Goal: Task Accomplishment & Management: Use online tool/utility

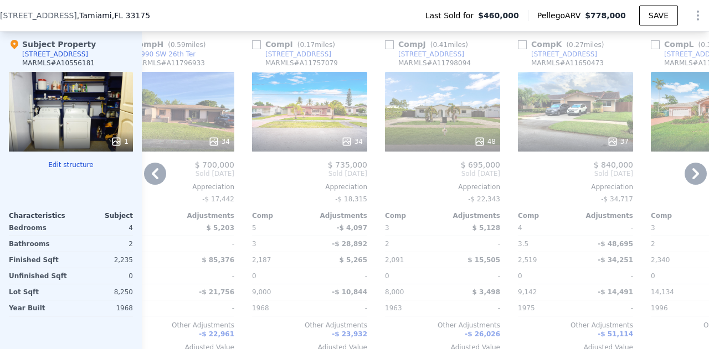
scroll to position [1187, 0]
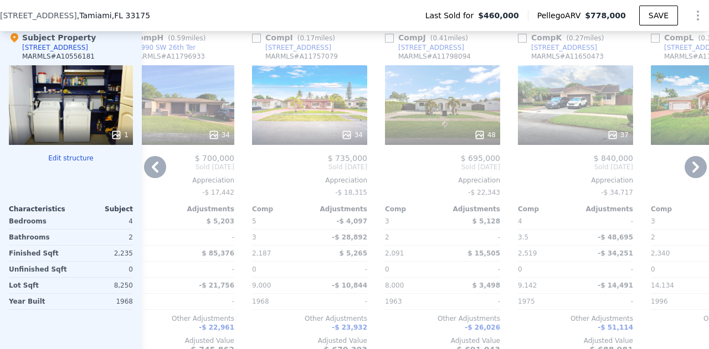
click at [330, 133] on div at bounding box center [309, 135] width 115 height 20
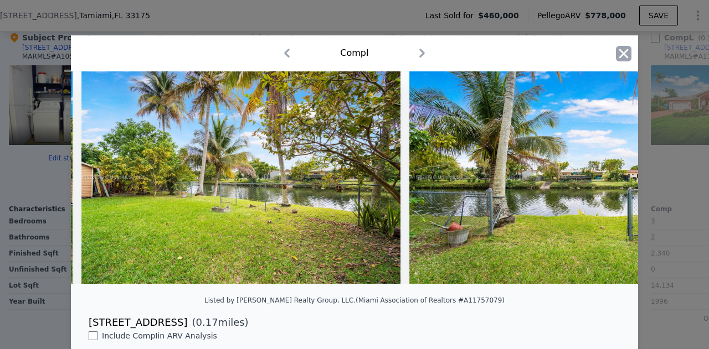
click at [623, 55] on icon "button" at bounding box center [623, 53] width 15 height 15
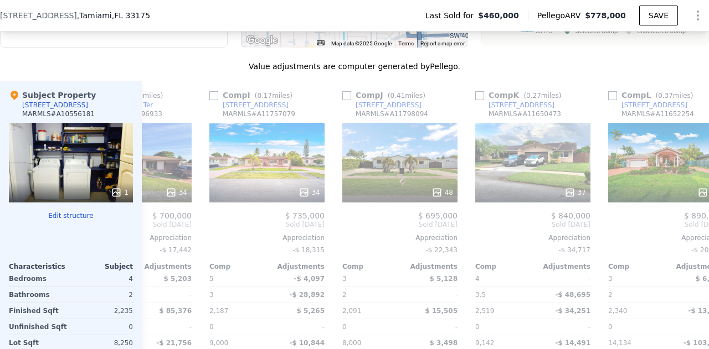
scroll to position [0, 1062]
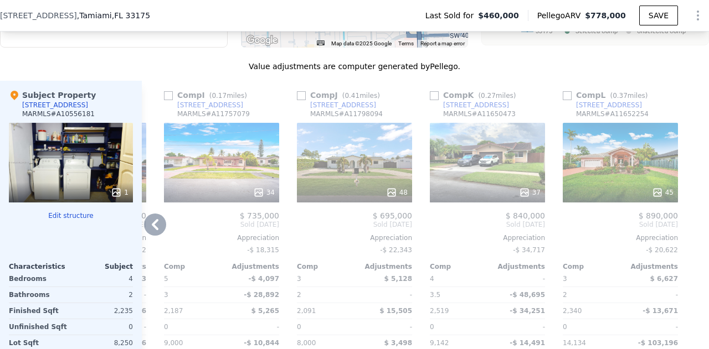
click at [491, 183] on div "37" at bounding box center [487, 163] width 115 height 80
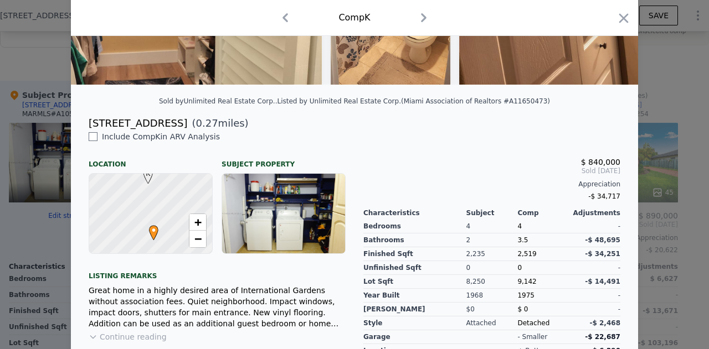
scroll to position [210, 0]
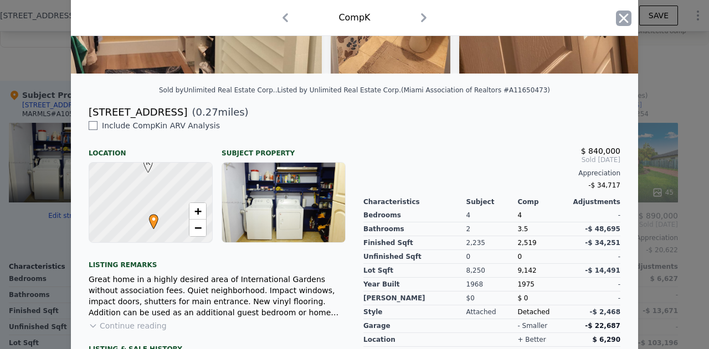
click at [619, 24] on icon "button" at bounding box center [623, 18] width 15 height 15
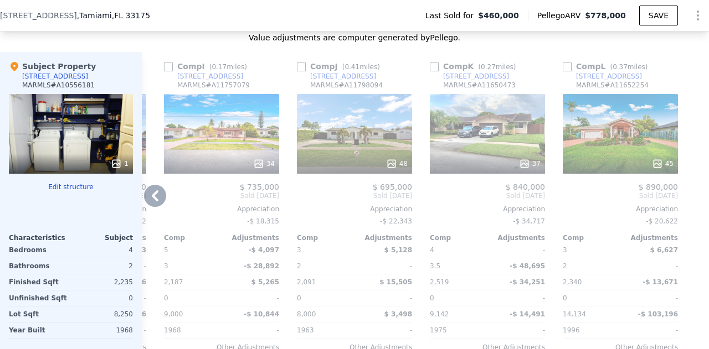
scroll to position [1169, 0]
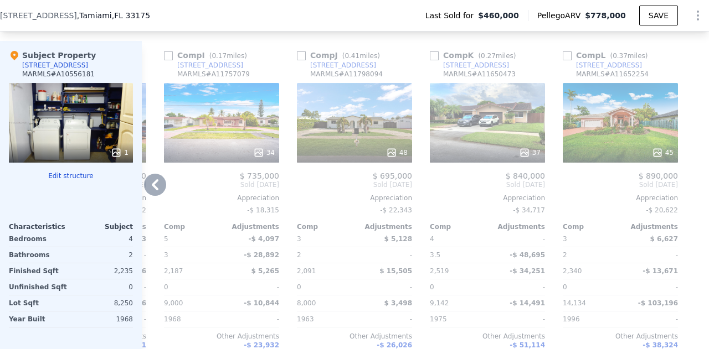
click at [620, 139] on div "45" at bounding box center [619, 123] width 115 height 80
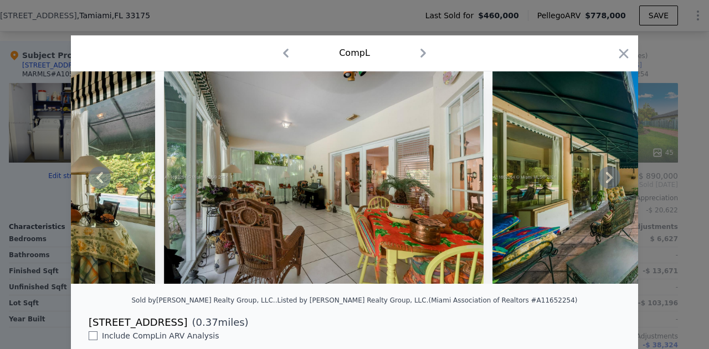
scroll to position [0, 10074]
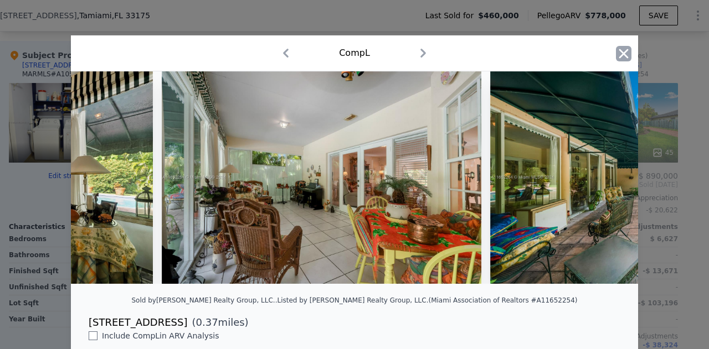
click at [621, 56] on icon "button" at bounding box center [623, 53] width 9 height 9
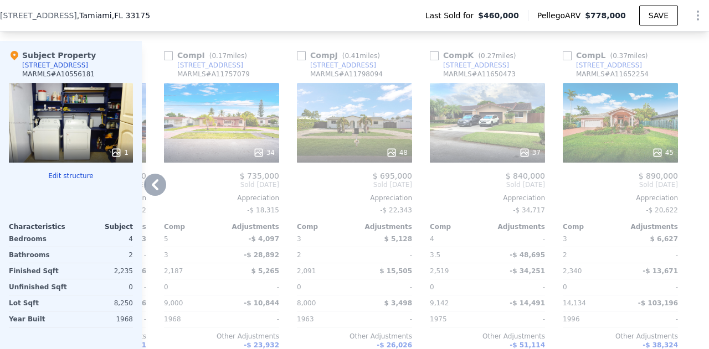
click at [502, 154] on div "37" at bounding box center [488, 152] width 106 height 11
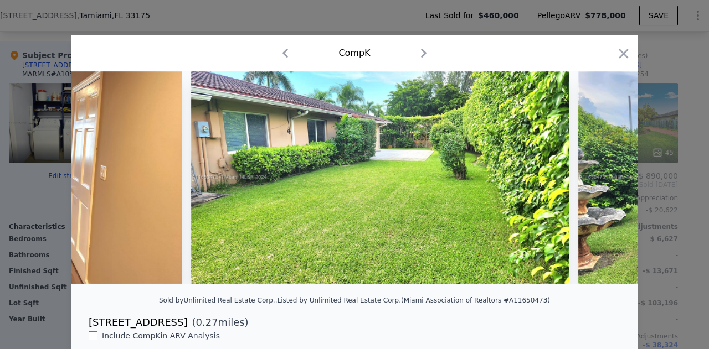
scroll to position [0, 11176]
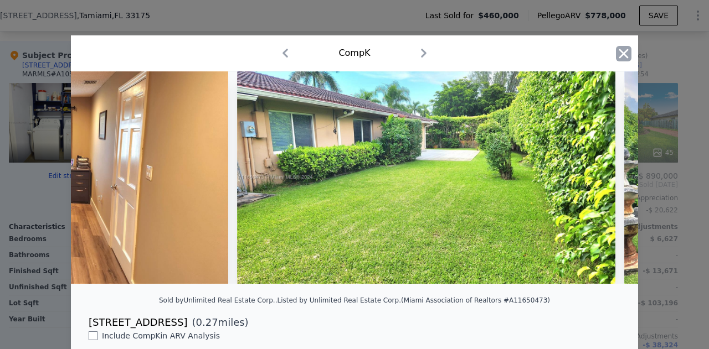
click at [623, 55] on icon "button" at bounding box center [623, 53] width 15 height 15
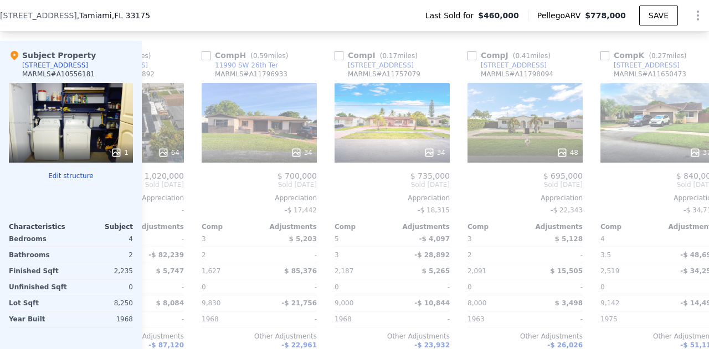
scroll to position [0, 876]
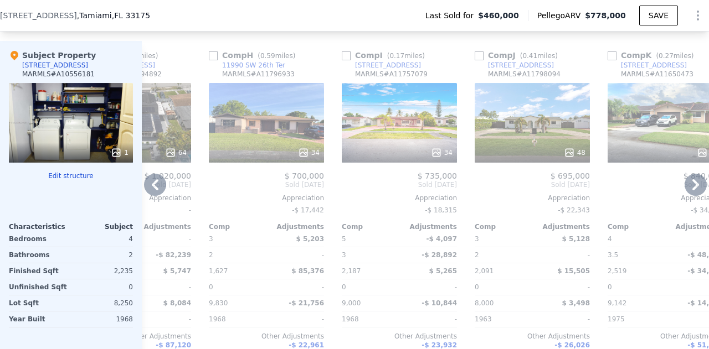
click at [417, 139] on div "34" at bounding box center [399, 123] width 115 height 80
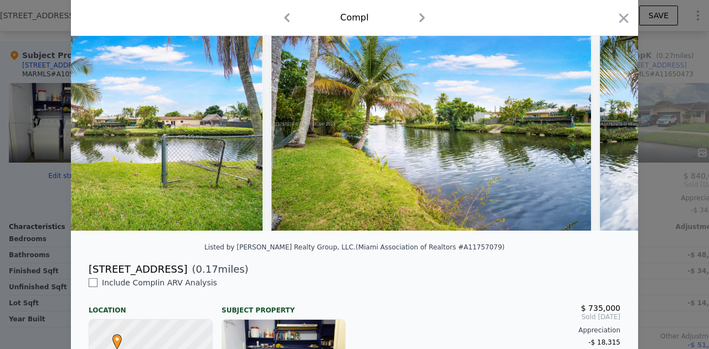
scroll to position [0, 9307]
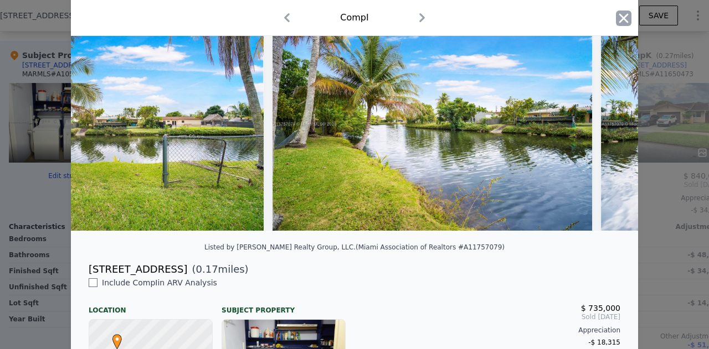
click at [622, 19] on icon "button" at bounding box center [623, 18] width 15 height 15
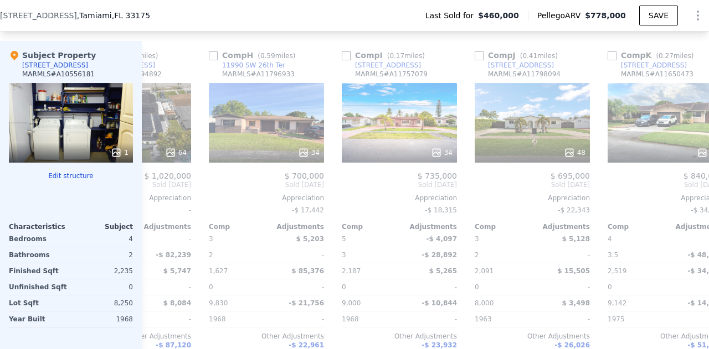
scroll to position [0, 1062]
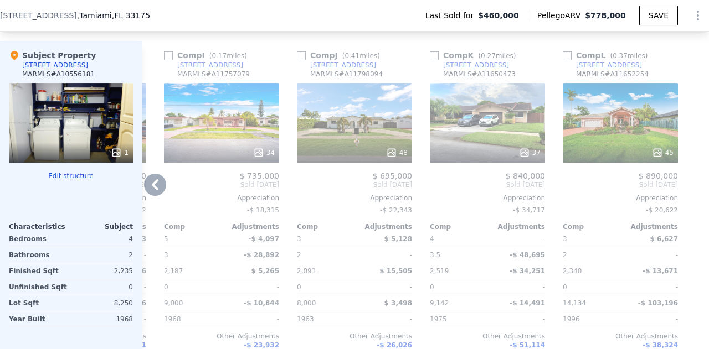
click at [630, 151] on div at bounding box center [619, 153] width 115 height 20
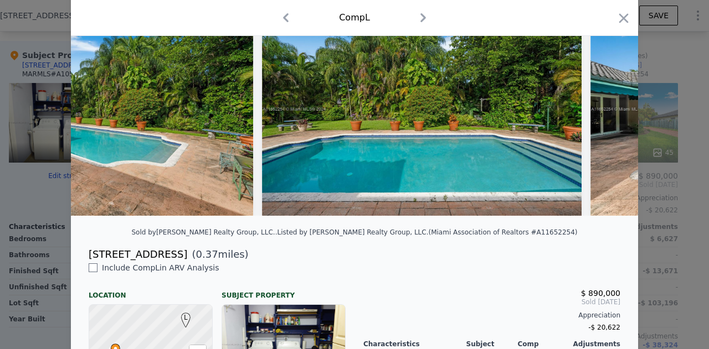
scroll to position [70, 0]
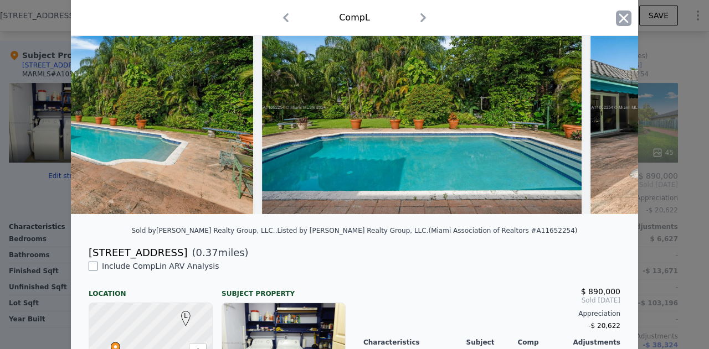
click at [617, 25] on icon "button" at bounding box center [623, 18] width 15 height 15
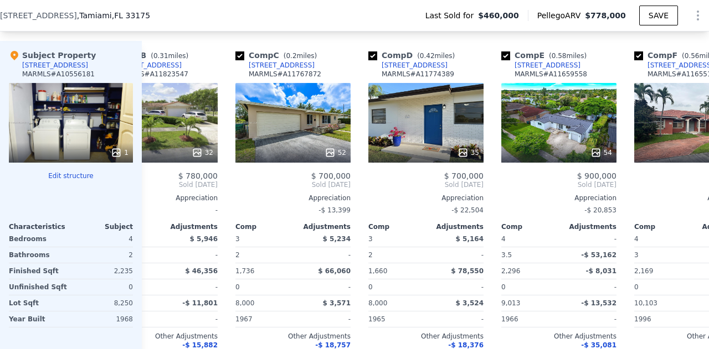
scroll to position [0, 195]
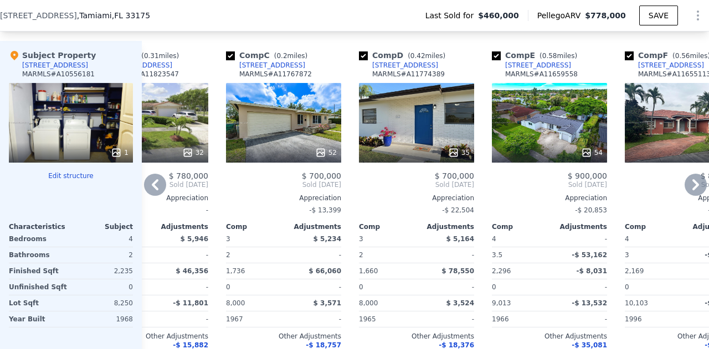
click at [521, 151] on div at bounding box center [549, 153] width 115 height 20
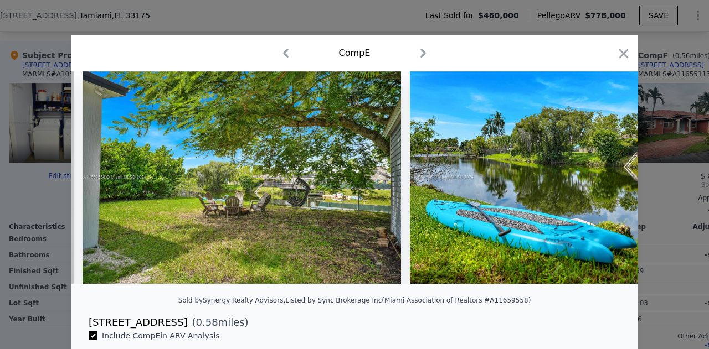
scroll to position [0, 12243]
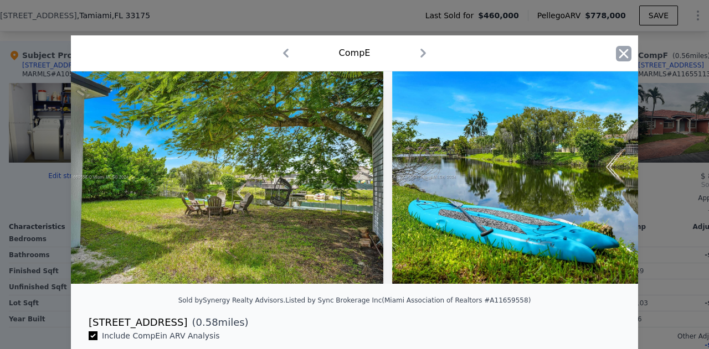
click at [624, 59] on icon "button" at bounding box center [623, 53] width 15 height 15
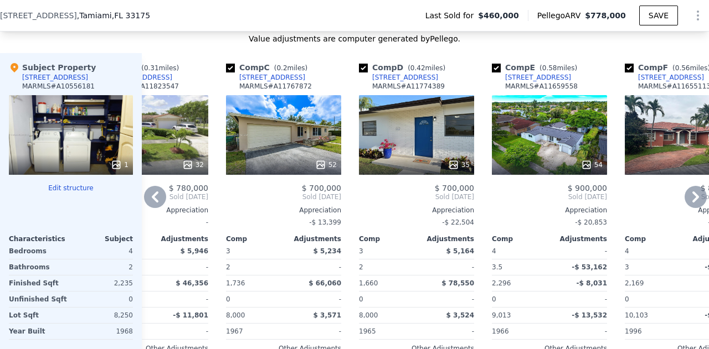
scroll to position [0, 193]
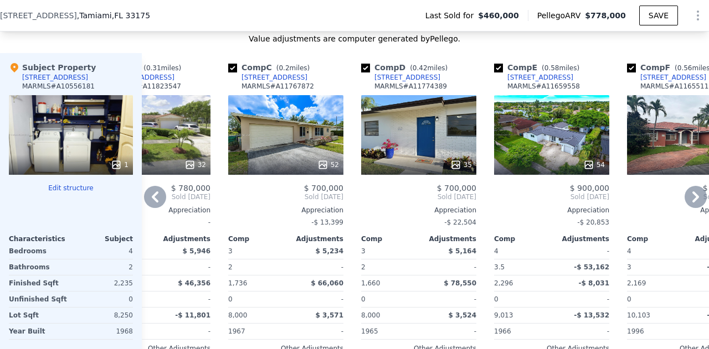
click at [552, 162] on div at bounding box center [551, 165] width 115 height 20
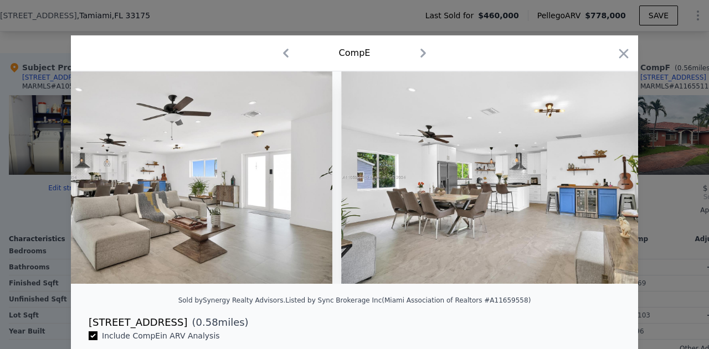
scroll to position [0, 5068]
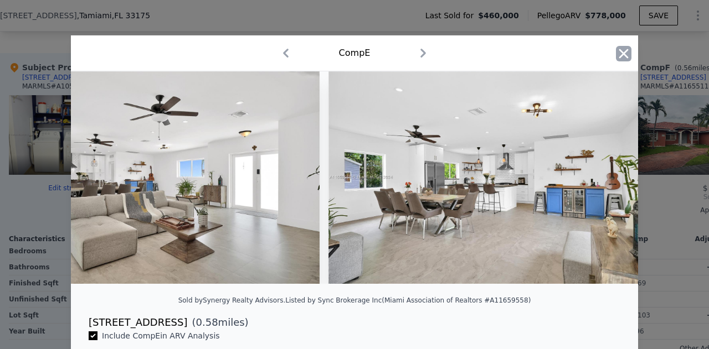
click at [619, 53] on icon "button" at bounding box center [623, 53] width 9 height 9
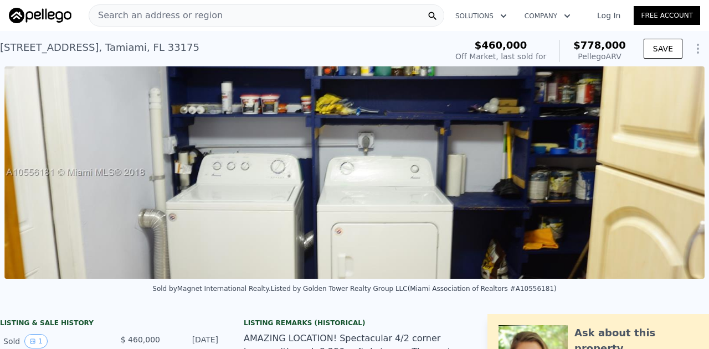
click at [169, 12] on span "Search an address or region" at bounding box center [155, 15] width 133 height 13
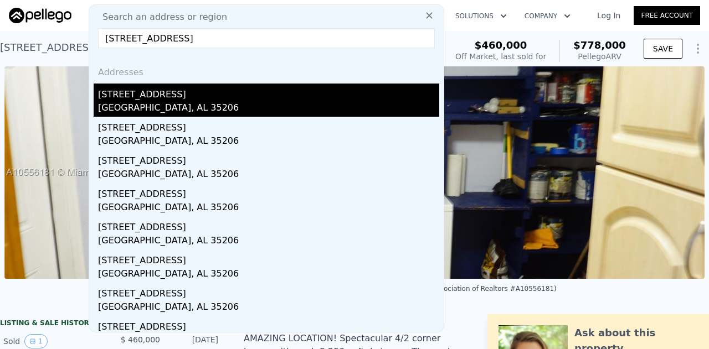
type input "223 74th St N, Birmingham, AL 35206"
click at [265, 98] on div "223 74th St N" at bounding box center [268, 93] width 341 height 18
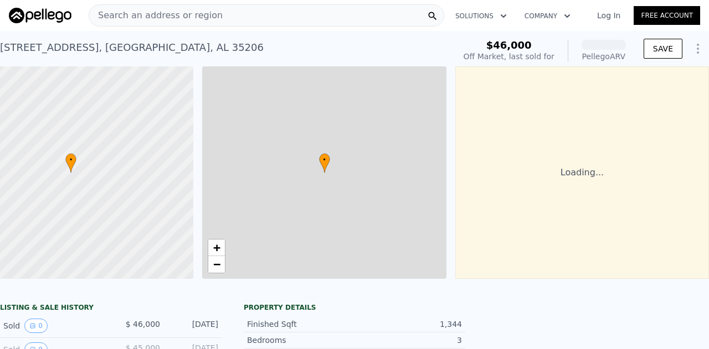
scroll to position [0, 64]
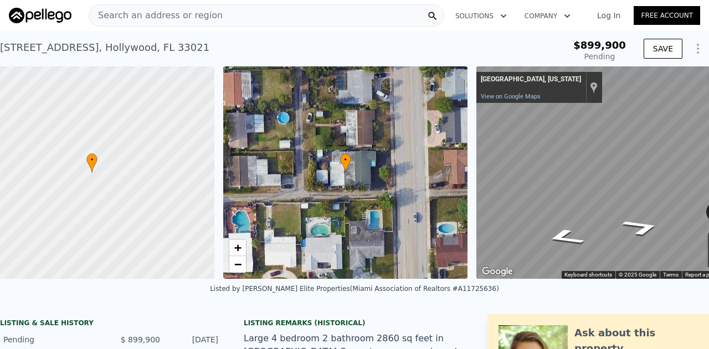
scroll to position [0, 64]
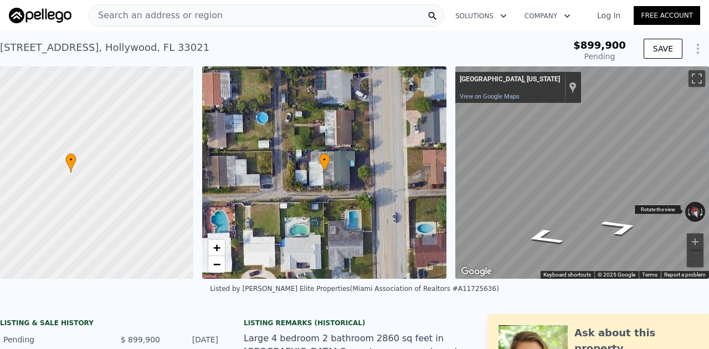
click at [699, 213] on button "Rotate clockwise" at bounding box center [702, 212] width 6 height 20
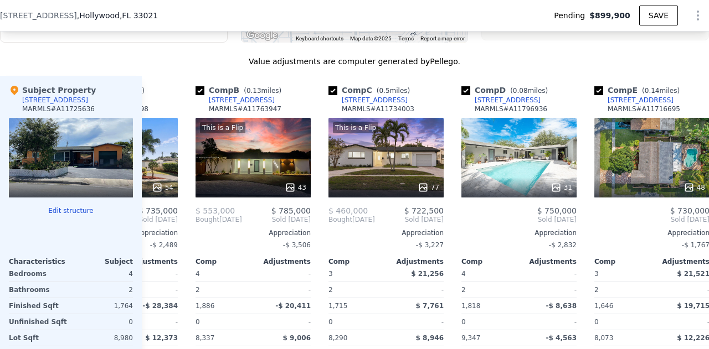
scroll to position [0, 93]
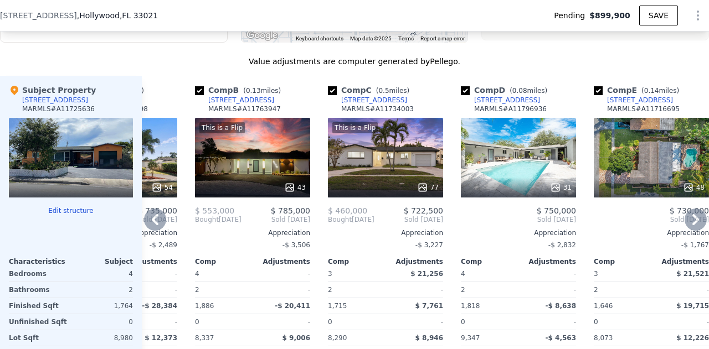
click at [261, 173] on div "This is a Flip 43" at bounding box center [252, 158] width 115 height 80
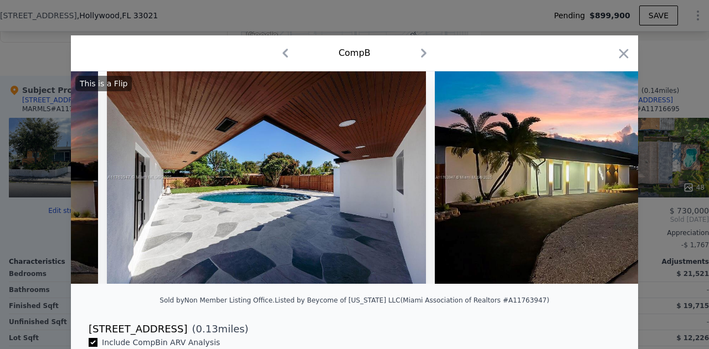
scroll to position [0, 257]
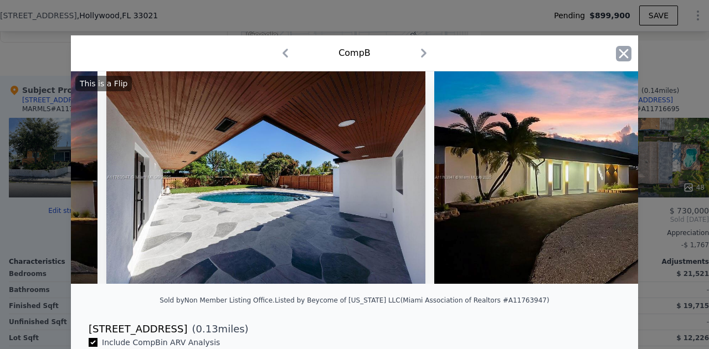
click at [623, 55] on icon "button" at bounding box center [623, 53] width 15 height 15
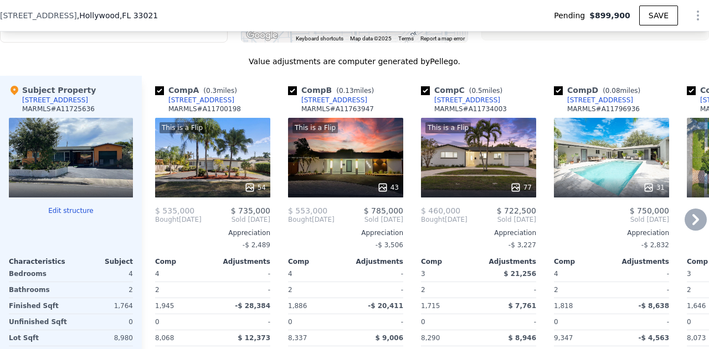
click at [239, 159] on div "This is a Flip 54" at bounding box center [212, 158] width 115 height 80
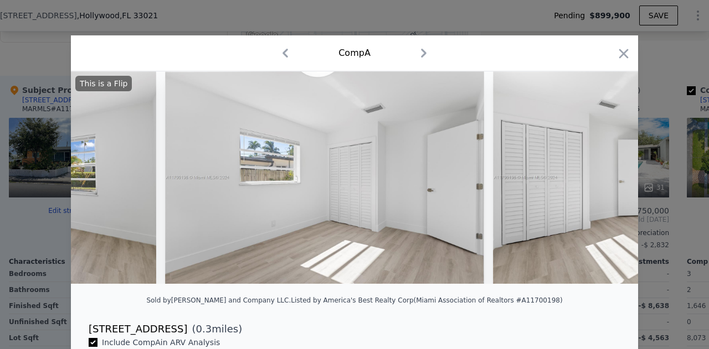
scroll to position [0, 12743]
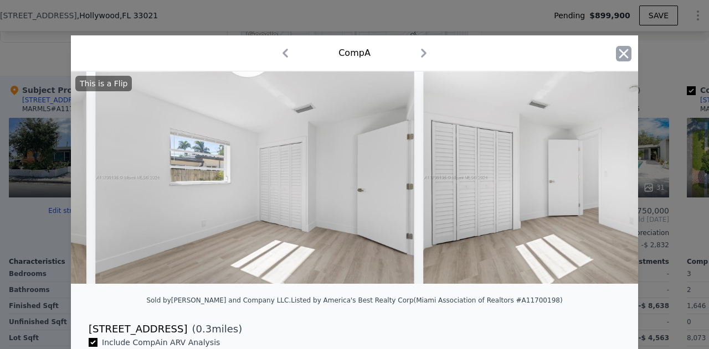
click at [624, 51] on icon "button" at bounding box center [623, 53] width 15 height 15
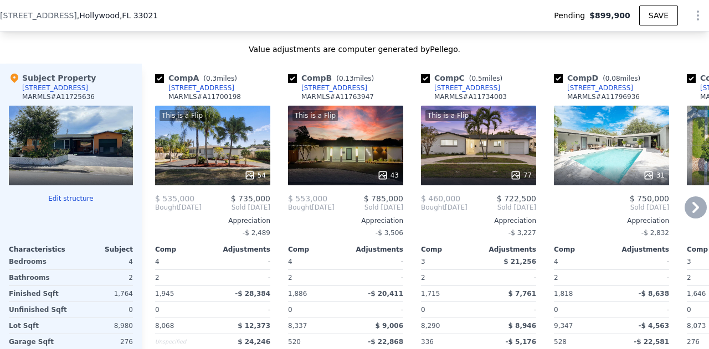
scroll to position [1174, 0]
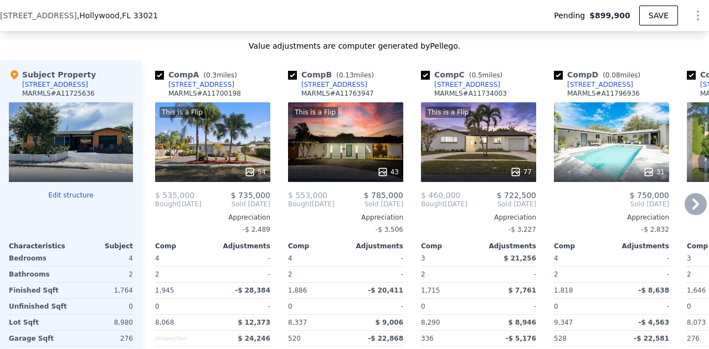
click at [472, 139] on div "This is a Flip 77" at bounding box center [478, 142] width 115 height 80
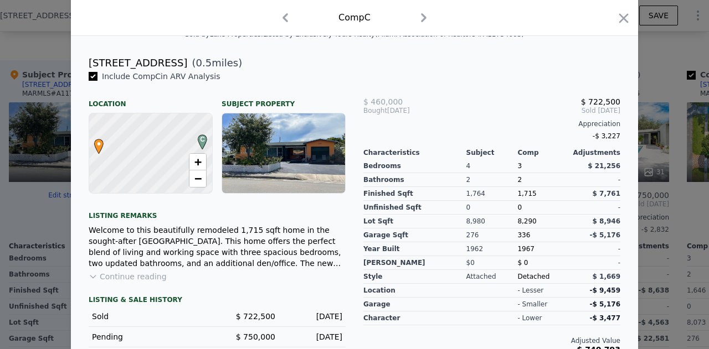
scroll to position [268, 0]
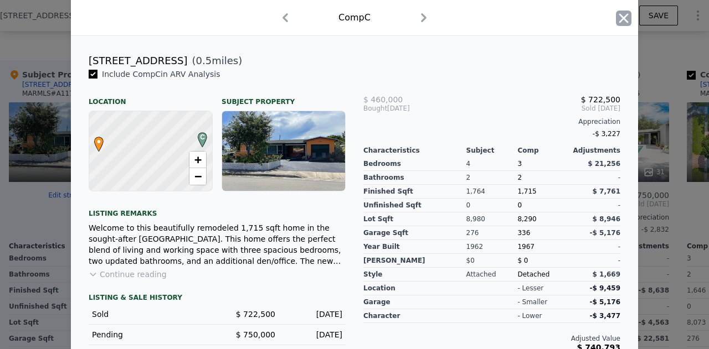
click at [619, 23] on icon "button" at bounding box center [623, 18] width 15 height 15
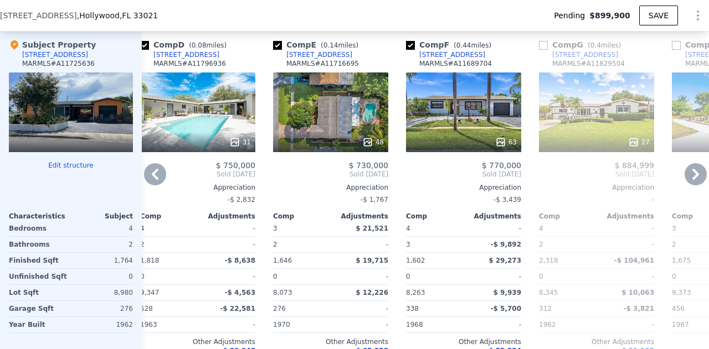
scroll to position [1203, 0]
click at [463, 131] on div "63" at bounding box center [463, 113] width 115 height 80
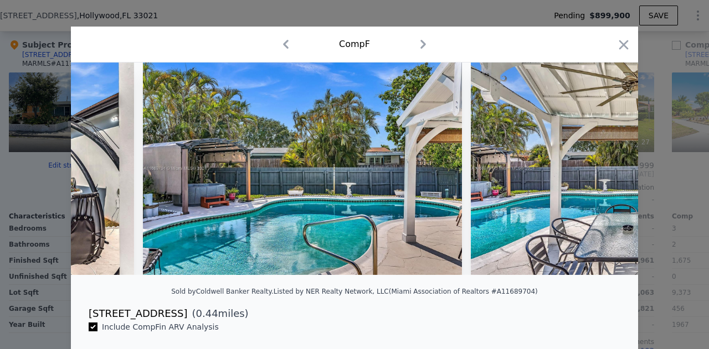
scroll to position [0, 9200]
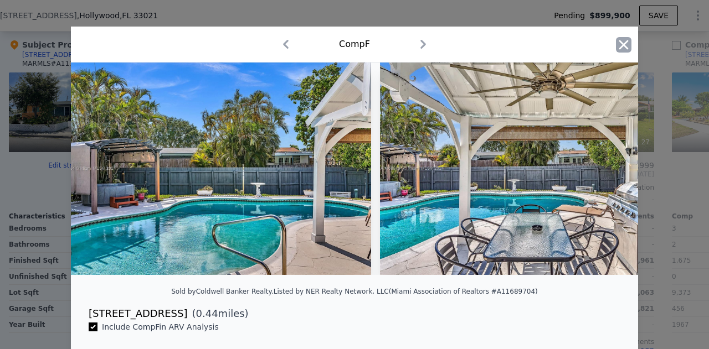
click at [619, 46] on icon "button" at bounding box center [623, 44] width 9 height 9
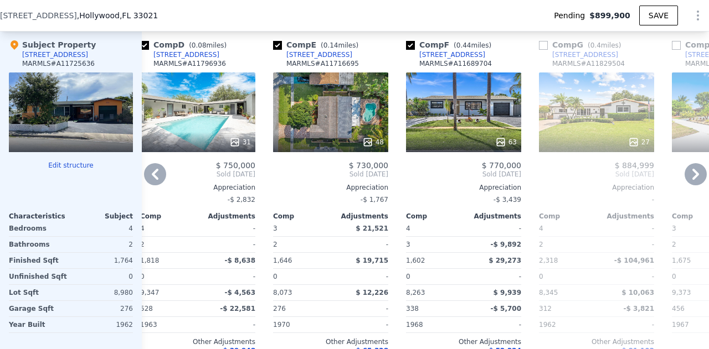
type input "$ 742,000"
type input "-$ 272,097"
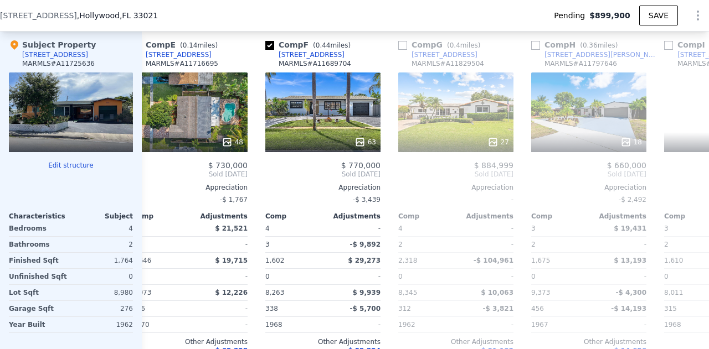
scroll to position [0, 630]
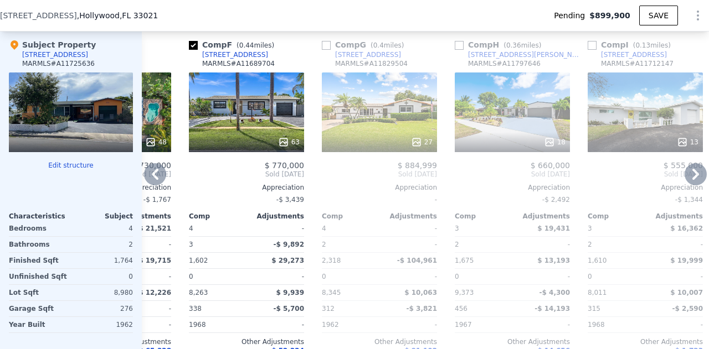
click at [499, 131] on div "18" at bounding box center [511, 113] width 115 height 80
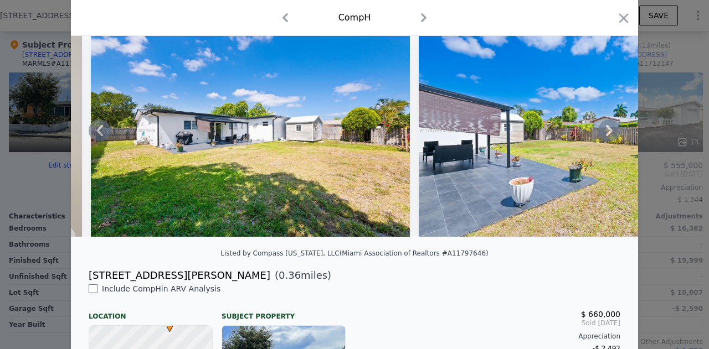
scroll to position [101, 0]
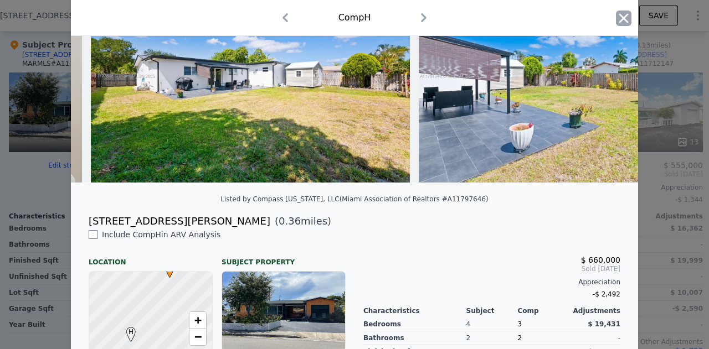
click at [616, 13] on icon "button" at bounding box center [623, 18] width 15 height 15
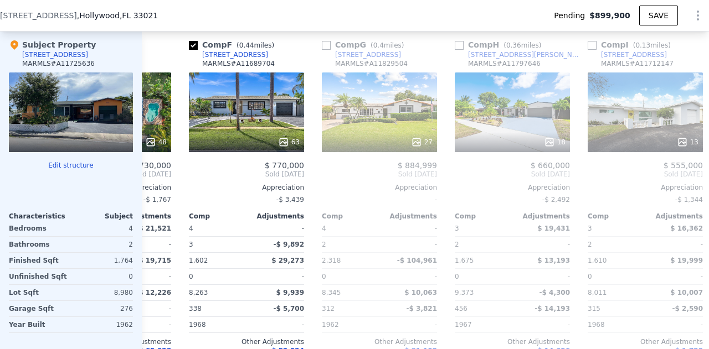
scroll to position [0, 756]
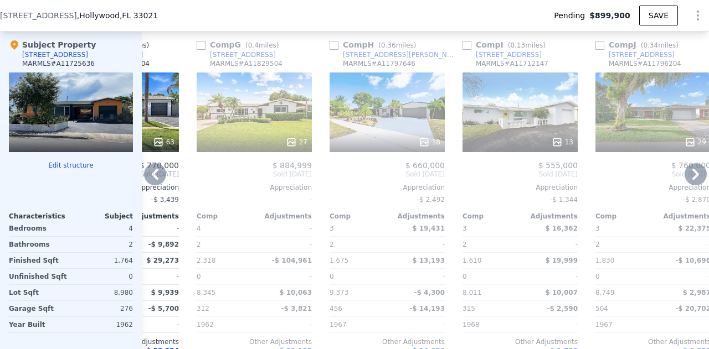
click at [527, 128] on div "13" at bounding box center [519, 113] width 115 height 80
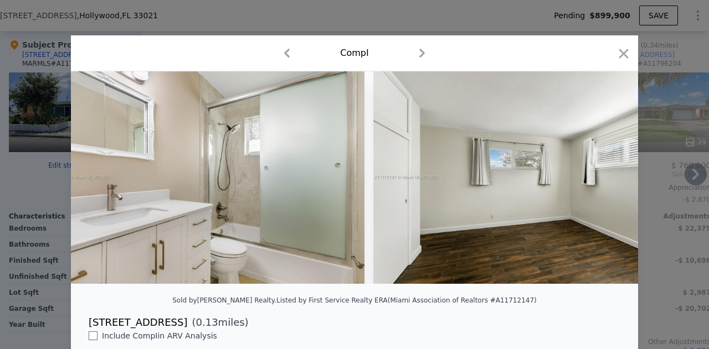
scroll to position [0, 2349]
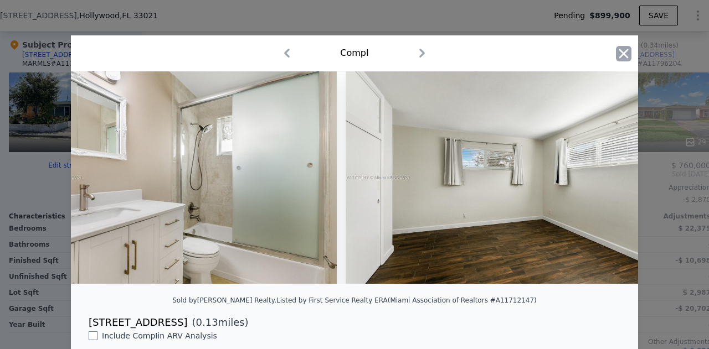
click at [624, 60] on icon "button" at bounding box center [623, 53] width 15 height 15
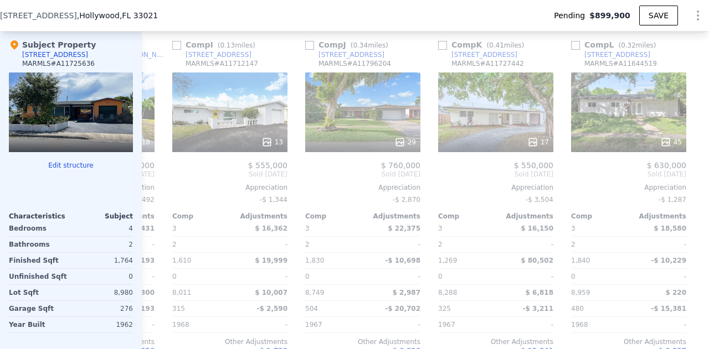
scroll to position [0, 1062]
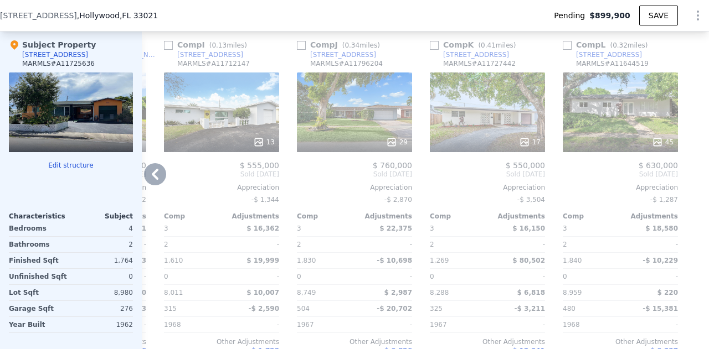
click at [614, 140] on div at bounding box center [619, 142] width 115 height 20
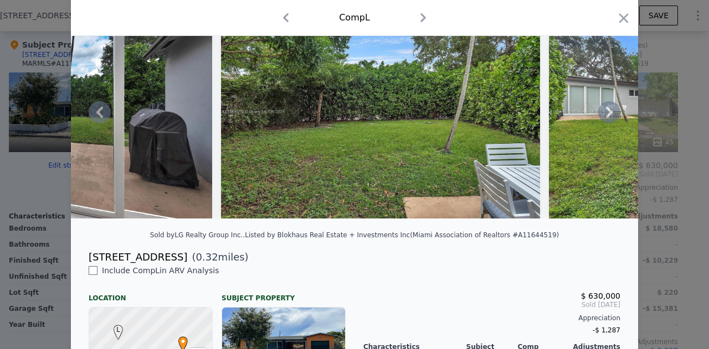
scroll to position [65, 0]
